Goal: Information Seeking & Learning: Learn about a topic

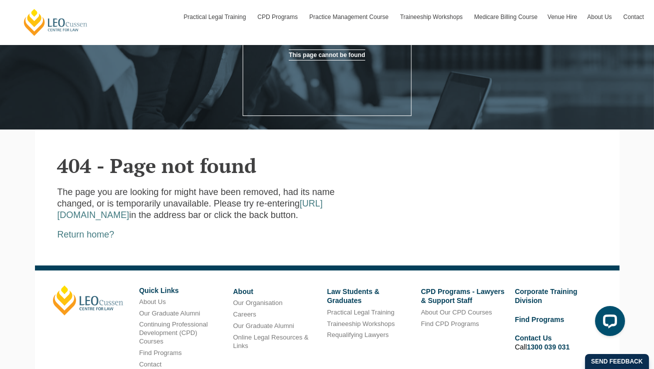
scroll to position [140, 0]
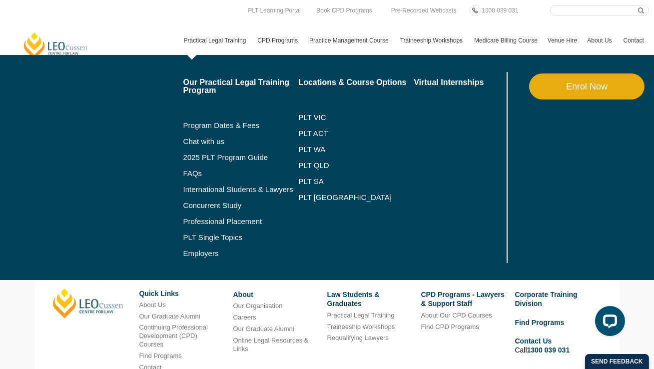
click at [208, 18] on nav "Practical Legal Training Our Practical Legal Training Program Program Dates & F…" at bounding box center [414, 35] width 470 height 39
click at [204, 38] on link "Practical Legal Training" at bounding box center [216, 40] width 74 height 29
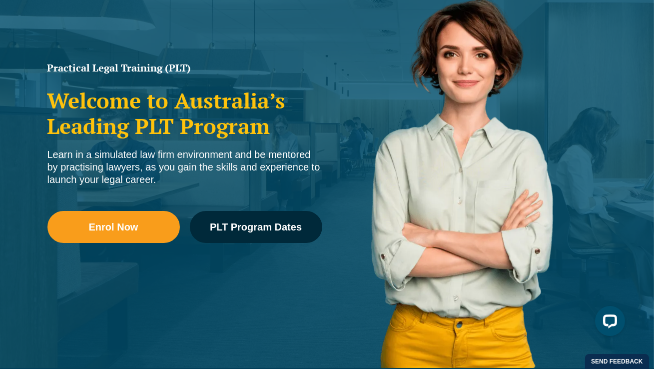
scroll to position [145, 0]
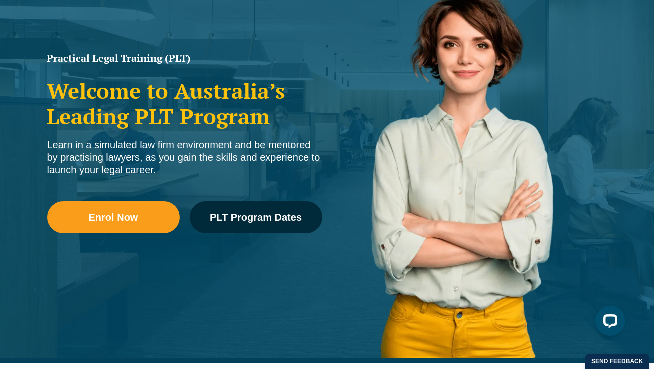
click at [267, 229] on li "PLT Single Topics" at bounding box center [240, 237] width 115 height 16
click at [250, 213] on li "Professional Placement" at bounding box center [240, 221] width 115 height 16
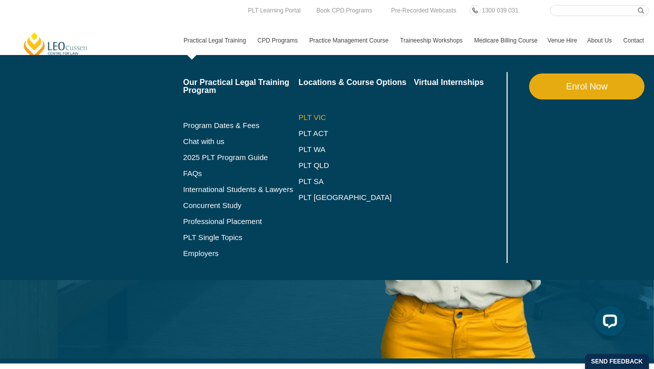
click at [310, 117] on link "PLT VIC" at bounding box center [355, 117] width 115 height 8
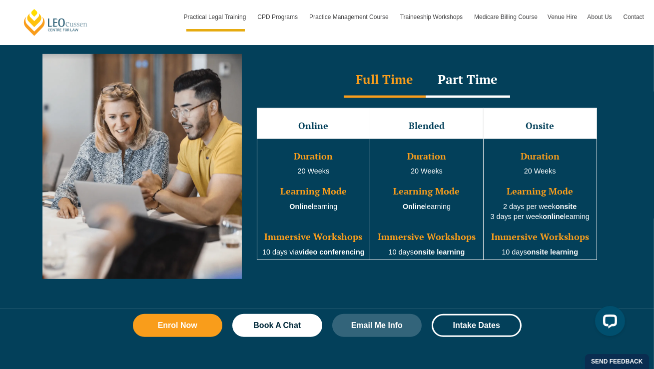
scroll to position [927, 0]
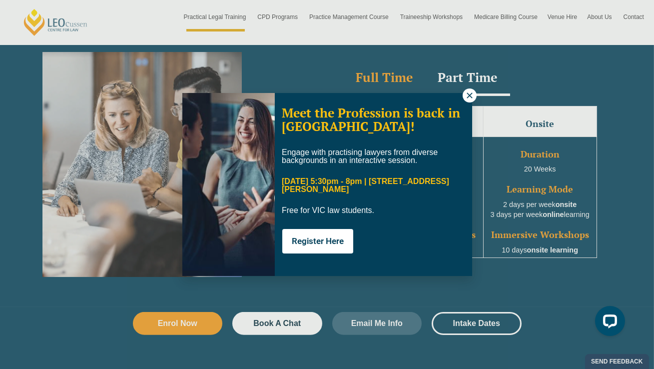
click at [491, 334] on div "Meet the Profession is back in Melbourne! Engage with practising lawyers from d…" at bounding box center [327, 184] width 654 height 369
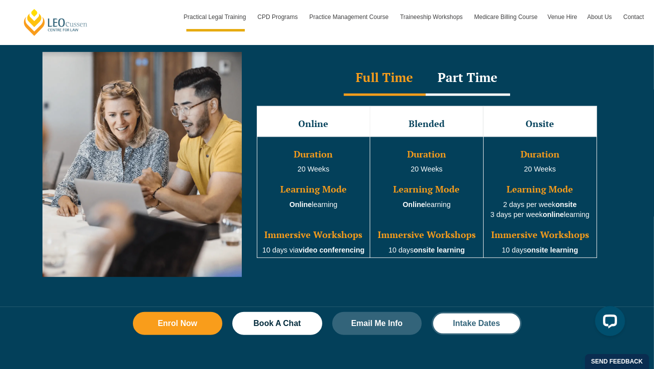
click at [490, 330] on link "Intake Dates" at bounding box center [477, 323] width 90 height 23
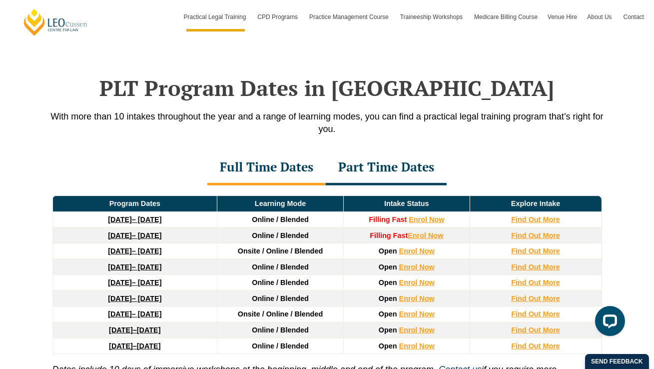
scroll to position [1303, 0]
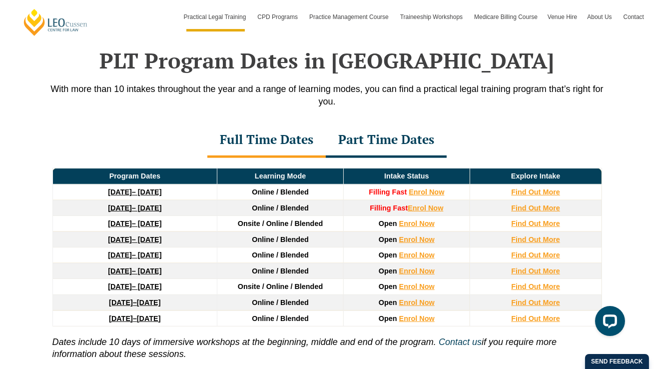
click at [487, 150] on div "Full Time Dates Part Time Dates" at bounding box center [327, 140] width 570 height 35
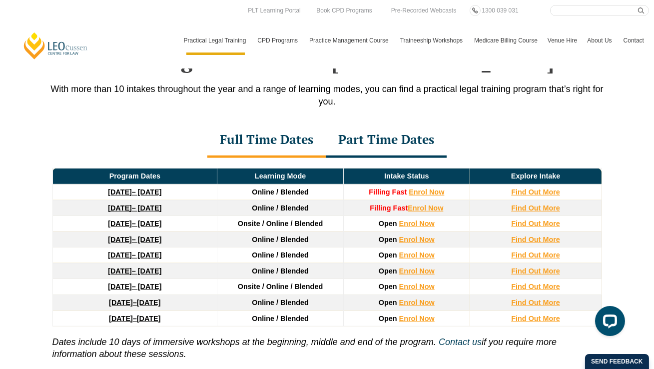
click at [374, 137] on div "Part Time Dates" at bounding box center [386, 140] width 121 height 35
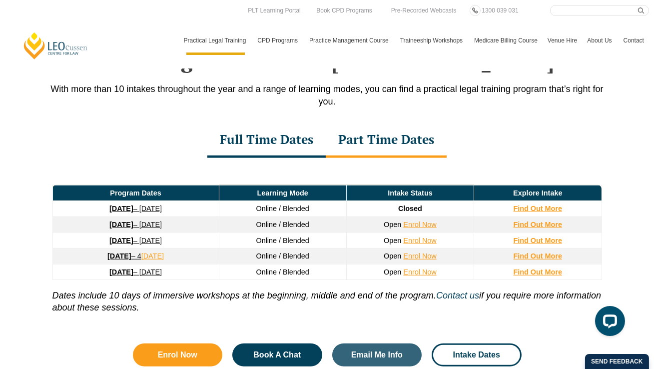
click at [306, 146] on div "Full Time Dates" at bounding box center [266, 140] width 118 height 35
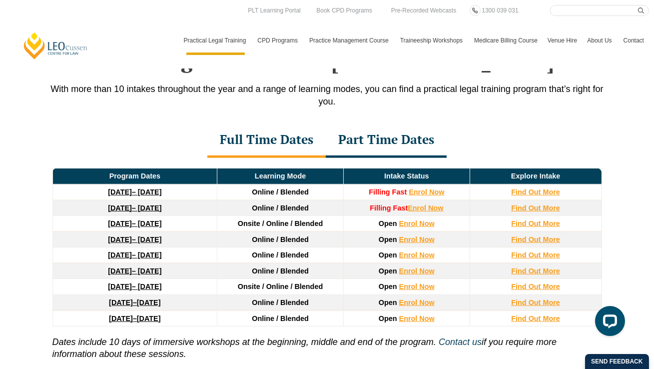
click at [363, 149] on div "Part Time Dates" at bounding box center [386, 140] width 121 height 35
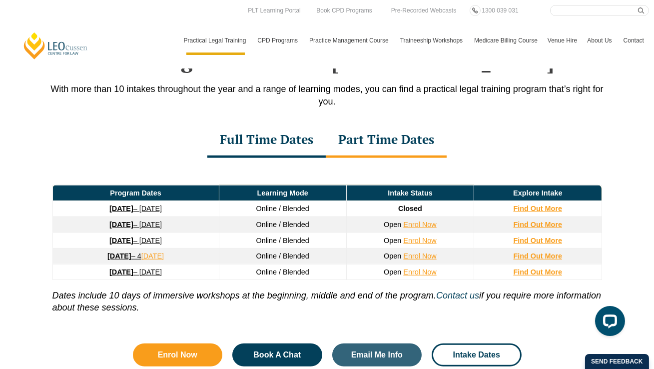
click at [284, 145] on div "Full Time Dates" at bounding box center [266, 140] width 118 height 35
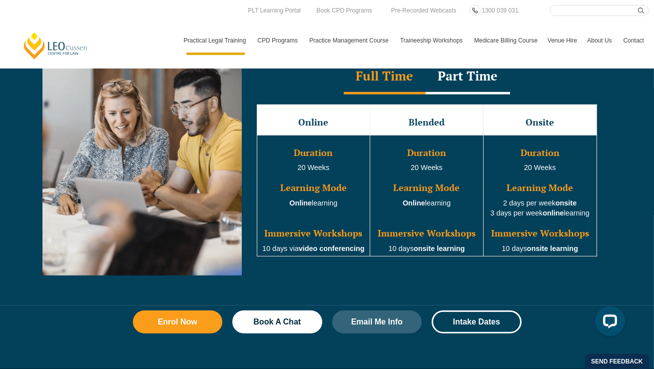
scroll to position [927, 0]
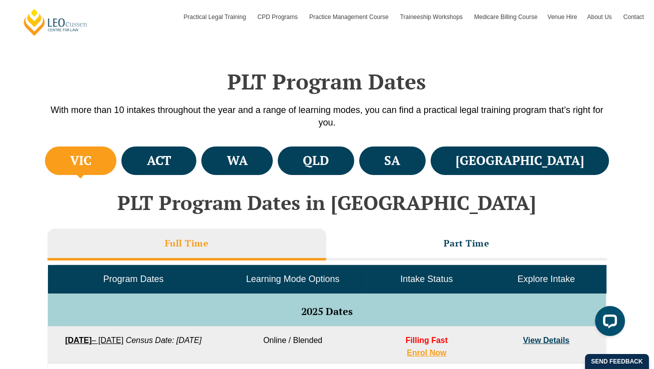
scroll to position [272, 0]
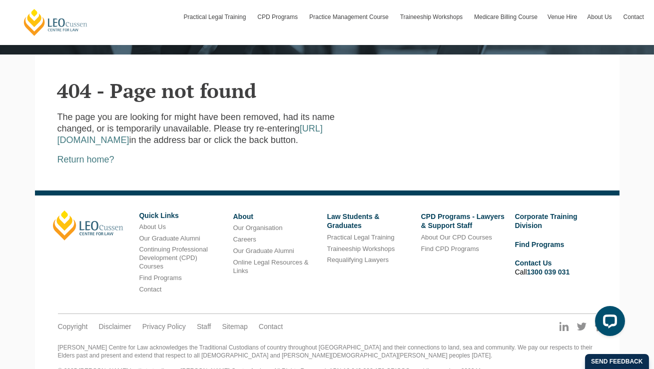
scroll to position [230, 0]
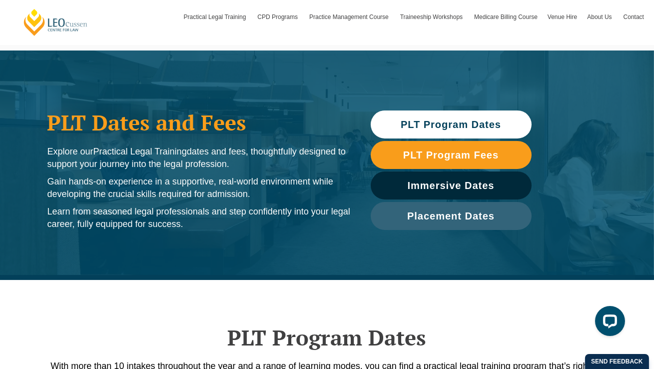
click at [465, 132] on link "PLT Program Dates" at bounding box center [451, 124] width 161 height 28
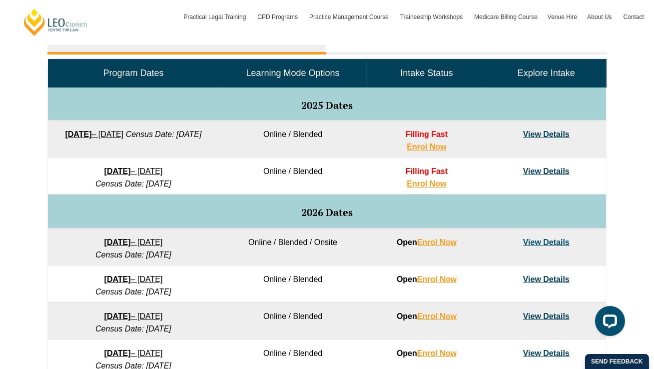
scroll to position [516, 0]
